Goal: Navigation & Orientation: Go to known website

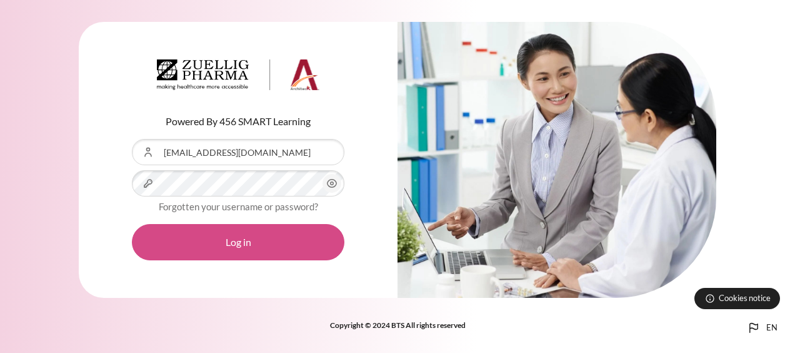
click at [238, 245] on button "Log in" at bounding box center [238, 242] width 213 height 36
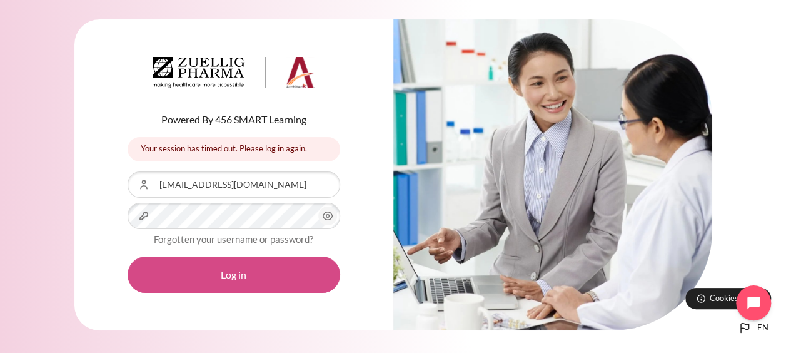
click at [250, 274] on button "Log in" at bounding box center [234, 274] width 213 height 36
